Goal: Transaction & Acquisition: Purchase product/service

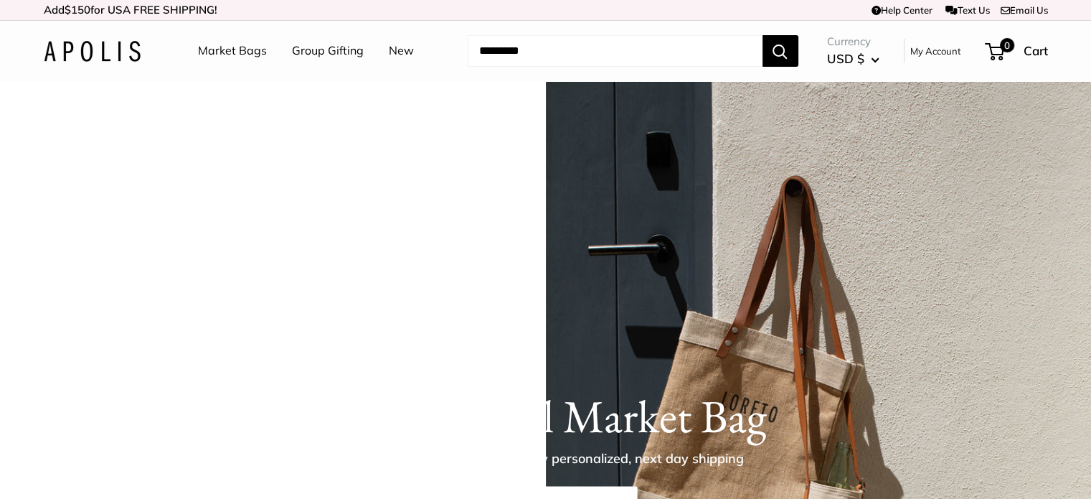
drag, startPoint x: 0, startPoint y: 0, endPoint x: 226, endPoint y: 45, distance: 230.5
click at [226, 45] on link "Market Bags" at bounding box center [232, 51] width 69 height 22
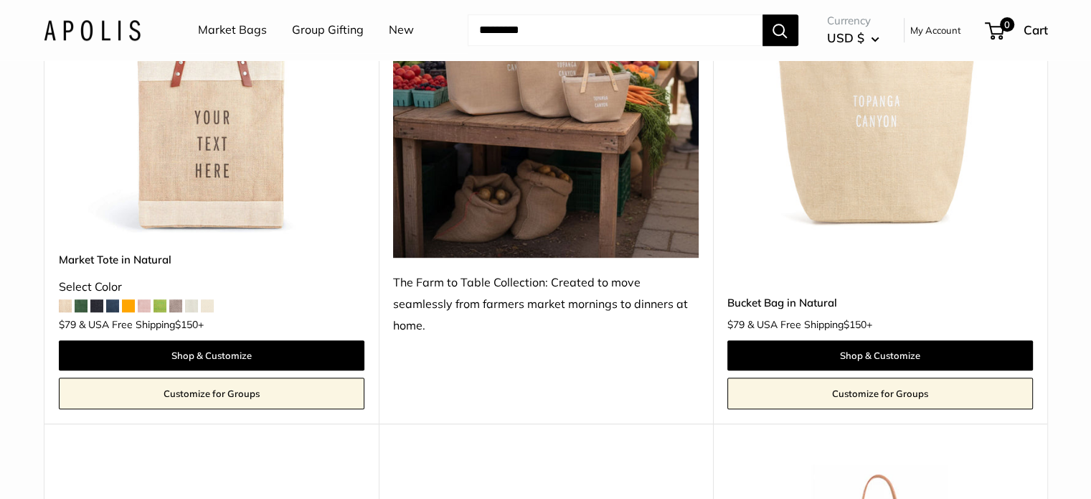
scroll to position [867, 0]
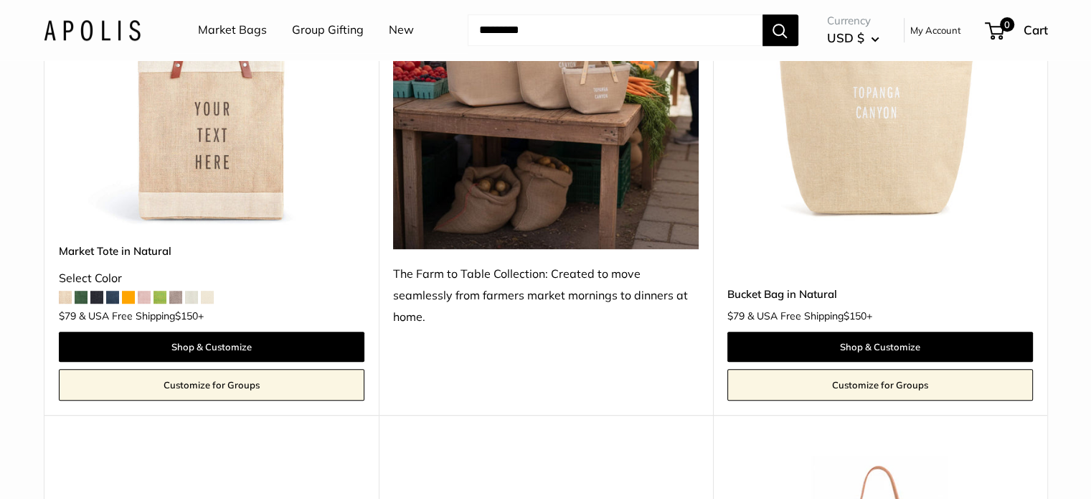
click at [763, 292] on link "Bucket Bag in Natural" at bounding box center [881, 294] width 306 height 17
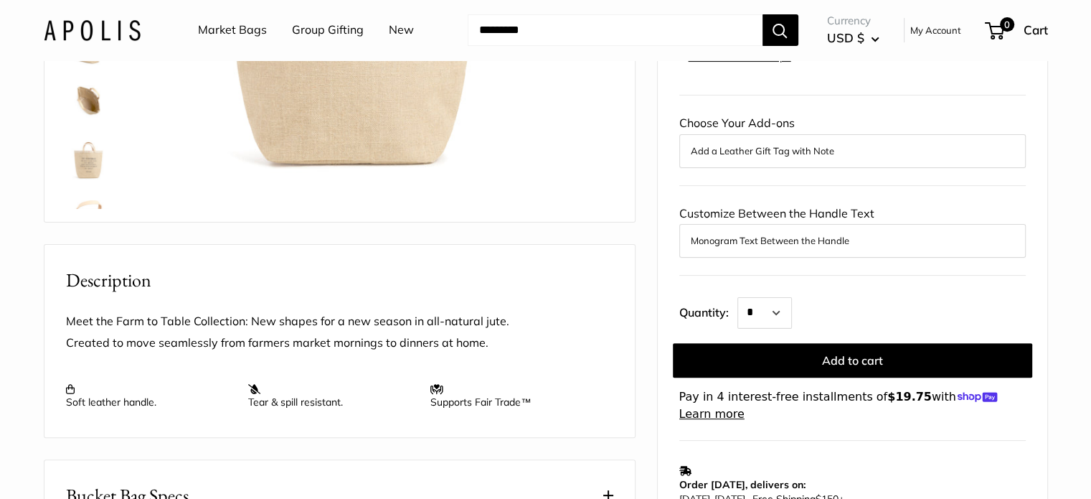
scroll to position [495, 0]
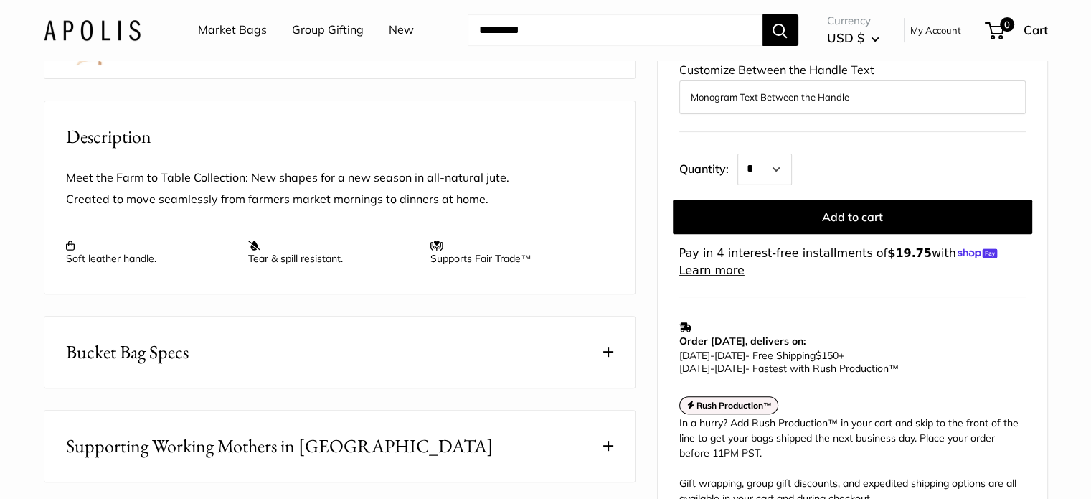
click at [598, 381] on button "Bucket Bag Specs" at bounding box center [339, 351] width 591 height 71
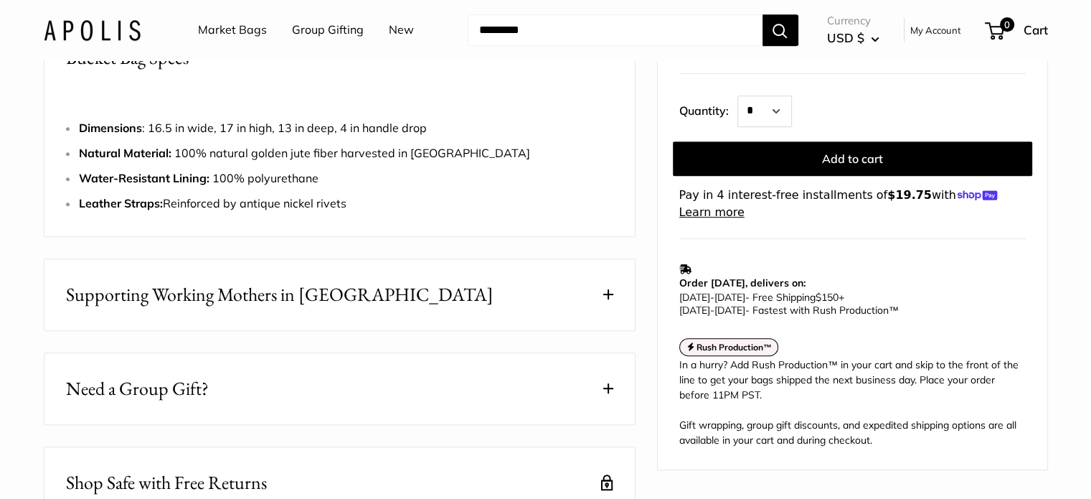
scroll to position [807, 0]
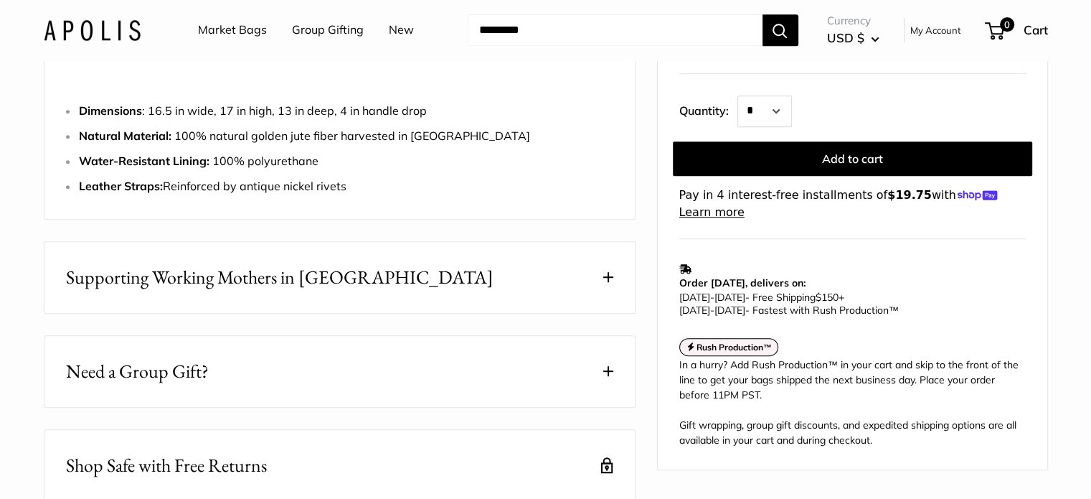
click at [540, 301] on button "Supporting Working Mothers in Bangladesh" at bounding box center [339, 277] width 591 height 71
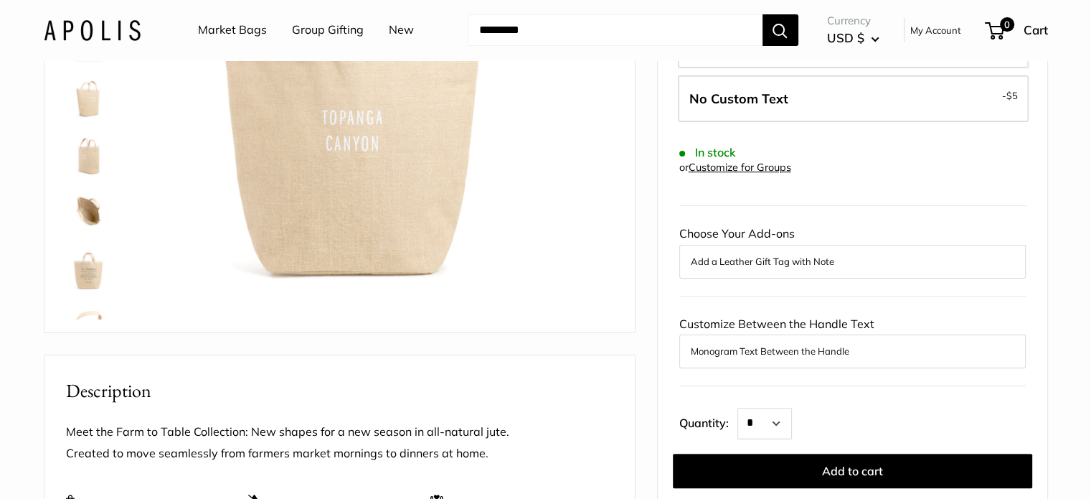
scroll to position [0, 0]
